Goal: Transaction & Acquisition: Purchase product/service

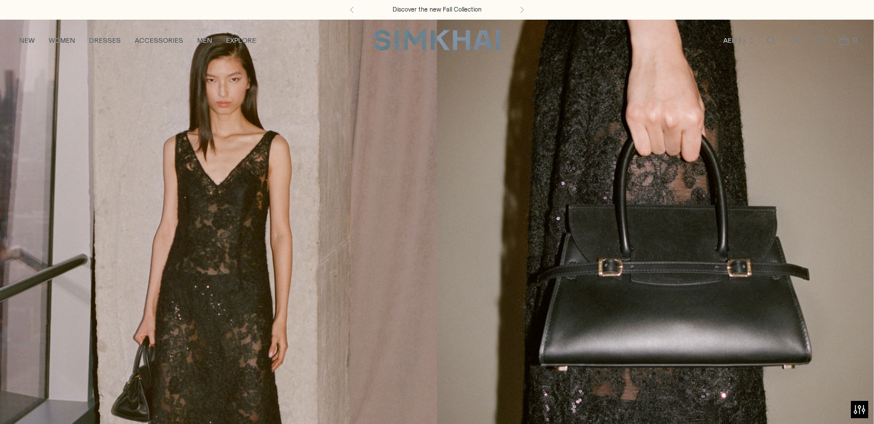
click at [465, 175] on link "/collections/new-arrivals" at bounding box center [437, 269] width 874 height 501
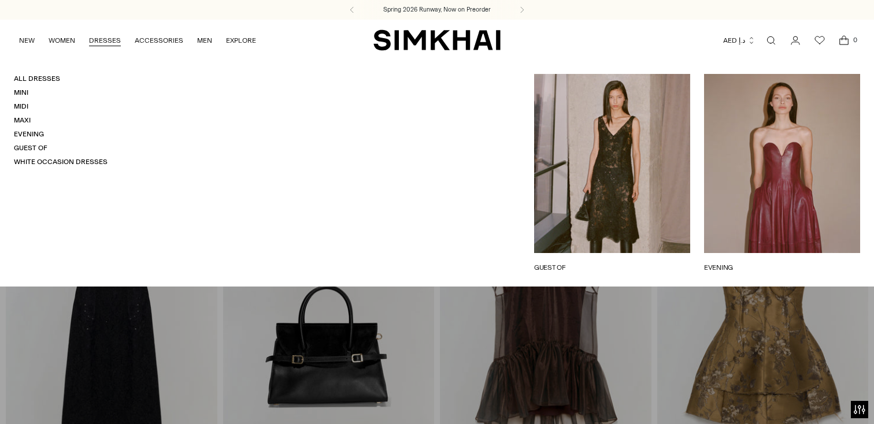
click at [105, 37] on link "DRESSES" at bounding box center [105, 40] width 32 height 25
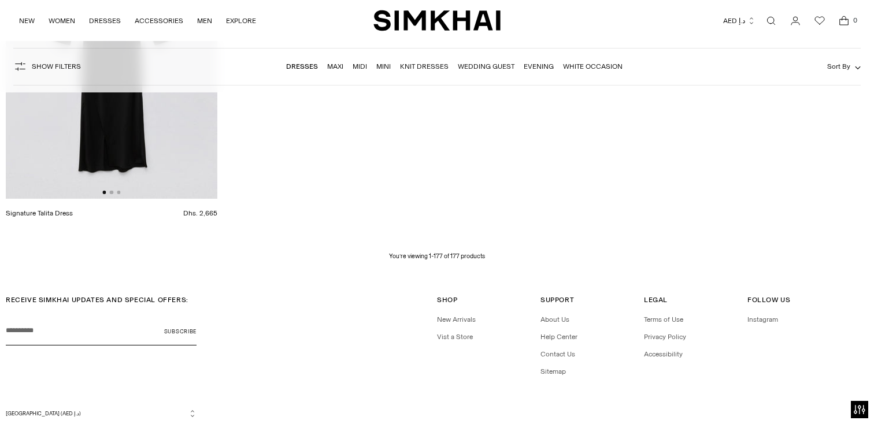
scroll to position [16903, 0]
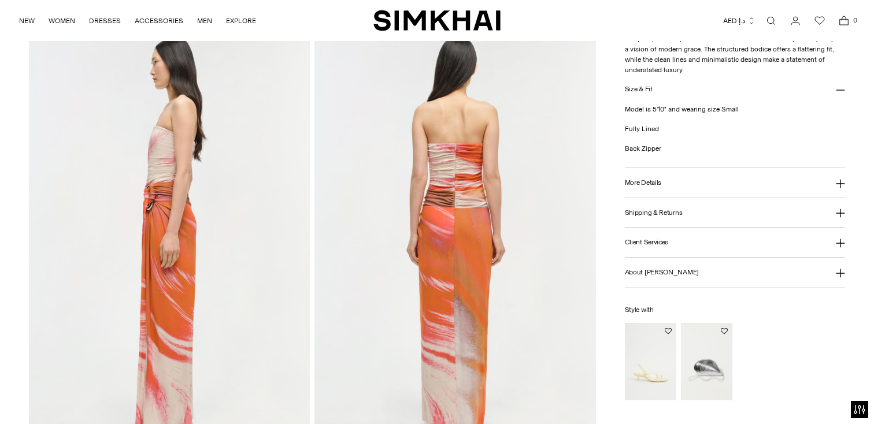
scroll to position [524, 0]
